Goal: Transaction & Acquisition: Obtain resource

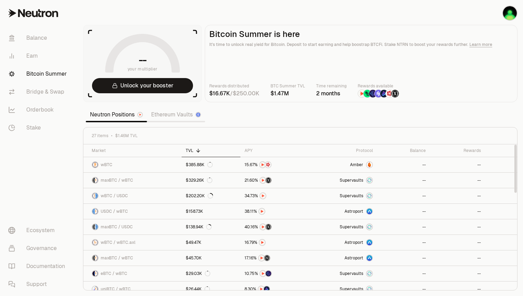
click at [194, 154] on th "TVL" at bounding box center [211, 151] width 59 height 13
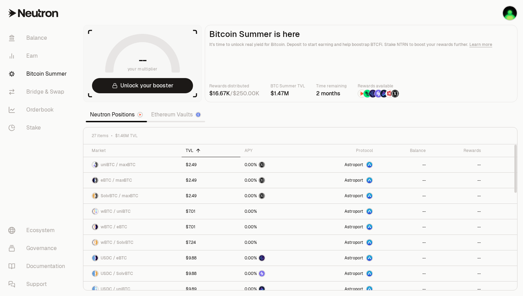
click at [194, 154] on th "TVL" at bounding box center [211, 151] width 59 height 13
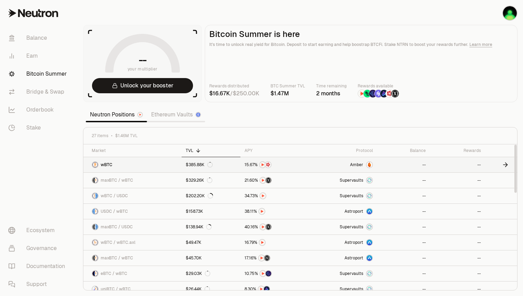
click at [231, 167] on link "$385.88K" at bounding box center [211, 164] width 59 height 15
click at [510, 12] on img "button" at bounding box center [510, 13] width 14 height 14
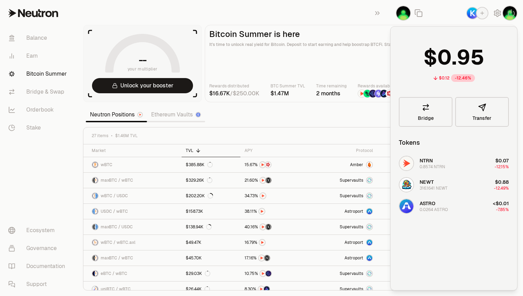
click at [345, 80] on main "Bitcoin Summer is here It's time to unlock real yield for Bitcoin. Deposit to s…" at bounding box center [361, 63] width 313 height 77
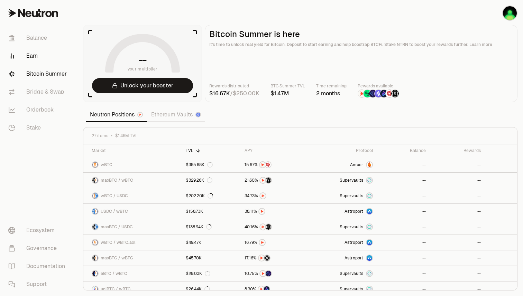
click at [57, 61] on link "Earn" at bounding box center [39, 56] width 72 height 18
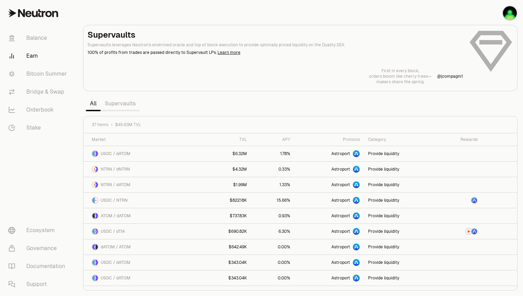
click at [119, 108] on link "Supervaults" at bounding box center [120, 104] width 39 height 14
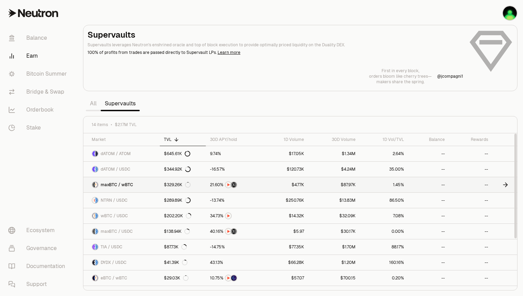
click at [150, 185] on link "maxBTC / wBTC" at bounding box center [121, 184] width 76 height 15
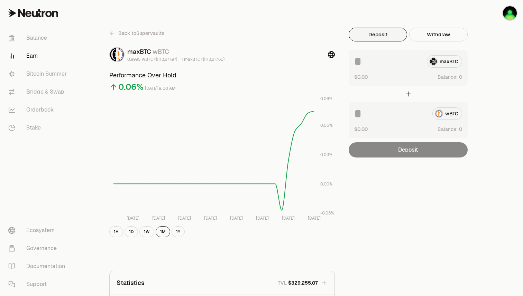
click at [451, 63] on div "maxBTC" at bounding box center [408, 61] width 108 height 12
click at [389, 73] on div "$0.00 Balance:" at bounding box center [408, 76] width 108 height 7
click at [389, 103] on div "wBTC $0.00 Balance:" at bounding box center [408, 120] width 119 height 36
click at [381, 112] on input at bounding box center [390, 114] width 73 height 12
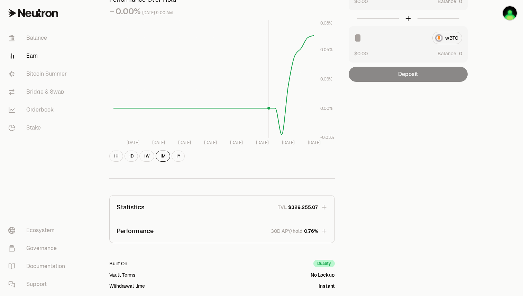
scroll to position [148, 0]
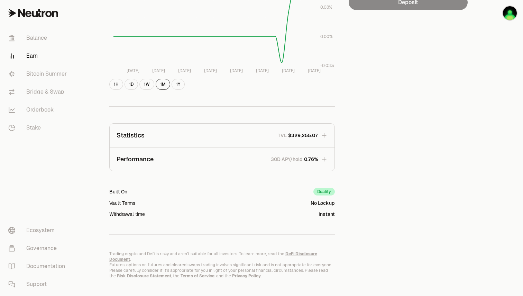
click at [320, 130] on button "Statistics TVL $329,255.07" at bounding box center [222, 136] width 225 height 24
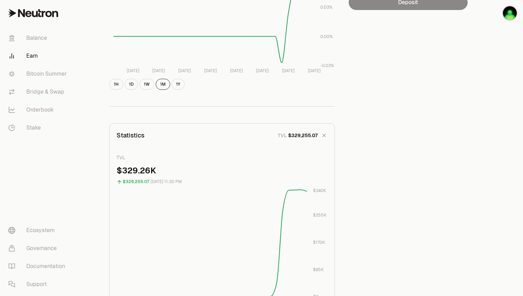
click at [326, 137] on icon "button" at bounding box center [324, 136] width 10 height 10
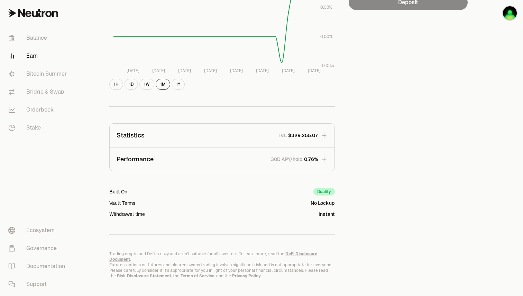
click at [325, 156] on icon "button" at bounding box center [324, 159] width 7 height 7
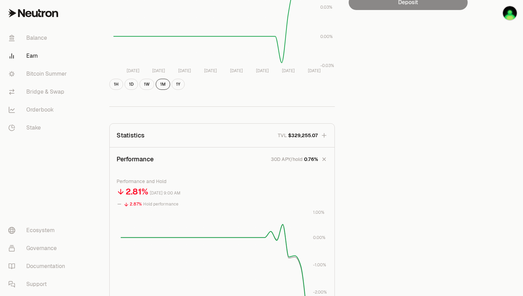
click at [325, 156] on icon "button" at bounding box center [324, 160] width 10 height 10
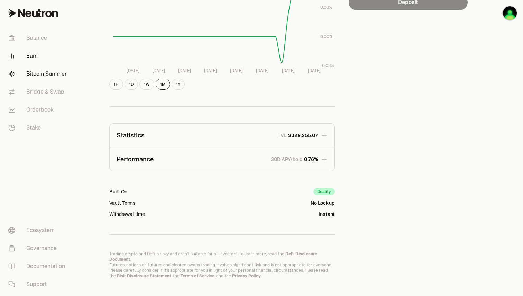
click at [53, 81] on link "Bitcoin Summer" at bounding box center [39, 74] width 72 height 18
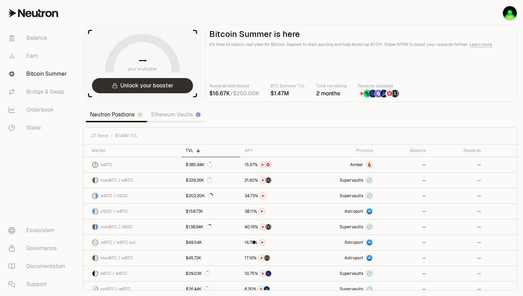
click at [147, 80] on button "Unlock your booster" at bounding box center [142, 85] width 101 height 15
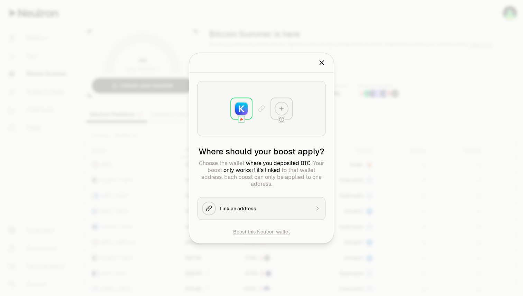
click at [236, 203] on button "Link an address" at bounding box center [262, 208] width 128 height 23
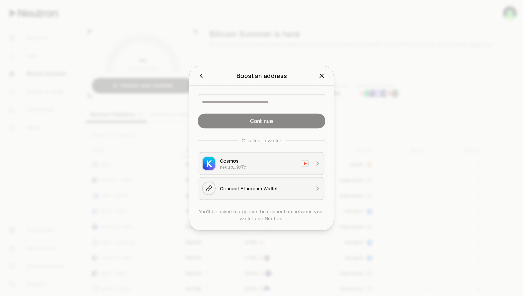
click at [317, 80] on div at bounding box center [308, 76] width 36 height 10
click at [323, 74] on icon "Close" at bounding box center [322, 76] width 8 height 8
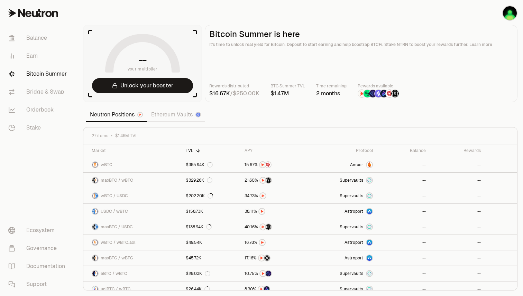
click at [268, 46] on p "It's time to unlock real yield for Bitcoin. Deposit to start earning and help b…" at bounding box center [361, 44] width 304 height 7
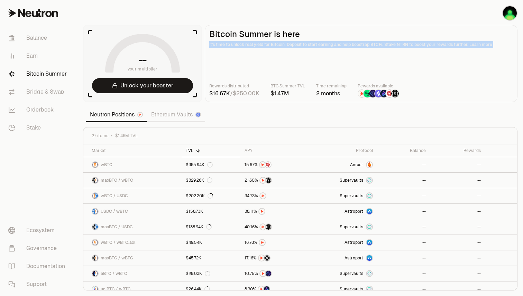
click at [268, 46] on p "It's time to unlock real yield for Bitcoin. Deposit to start earning and help b…" at bounding box center [361, 44] width 304 height 7
click at [259, 69] on main "Bitcoin Summer is here It's time to unlock real yield for Bitcoin. Deposit to s…" at bounding box center [361, 63] width 313 height 77
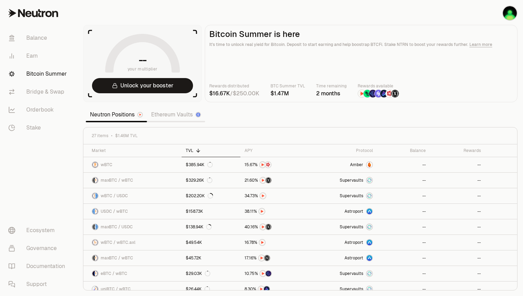
click at [384, 95] on img at bounding box center [384, 94] width 8 height 8
click at [41, 139] on div "Balance Earn Bitcoin Summer Bridge & Swap Orderbook Stake" at bounding box center [38, 82] width 77 height 113
click at [39, 121] on link "Stake" at bounding box center [39, 128] width 72 height 18
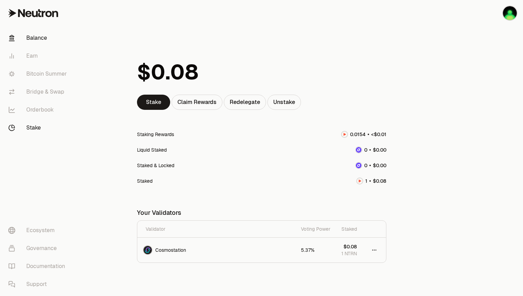
click at [44, 38] on link "Balance" at bounding box center [39, 38] width 72 height 18
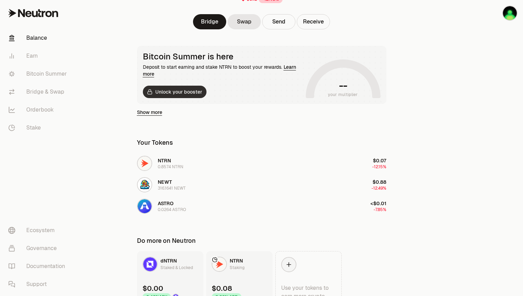
scroll to position [126, 0]
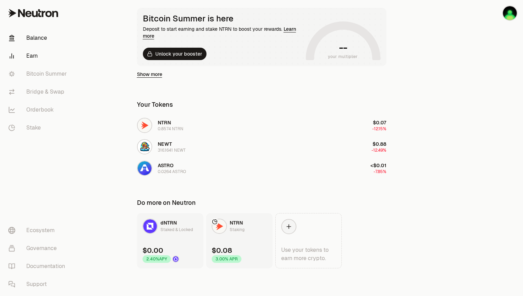
click at [66, 53] on link "Earn" at bounding box center [39, 56] width 72 height 18
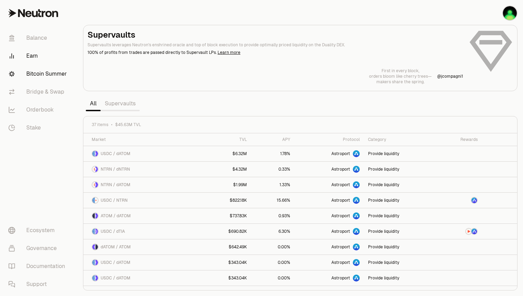
click at [57, 75] on link "Bitcoin Summer" at bounding box center [39, 74] width 72 height 18
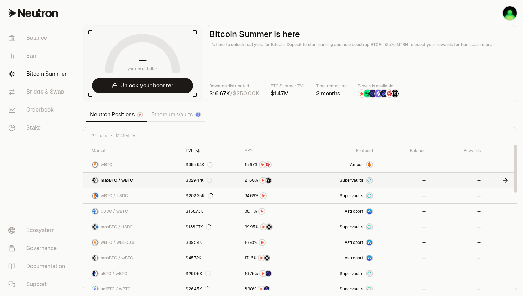
click at [133, 185] on link "maxBTC / wBTC" at bounding box center [132, 180] width 98 height 15
